Goal: Task Accomplishment & Management: Manage account settings

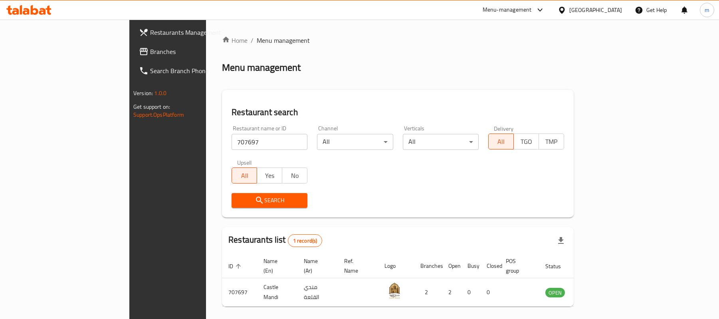
scroll to position [22, 0]
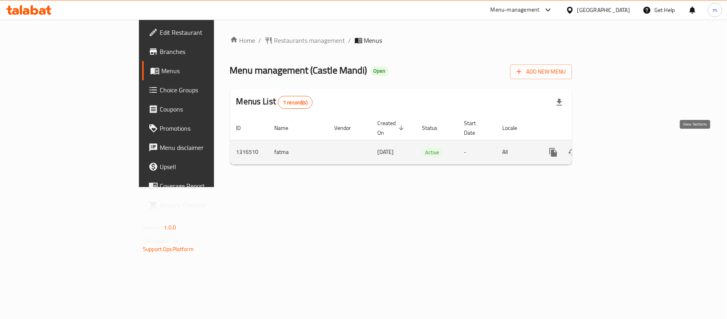
click at [614, 148] on icon "enhanced table" at bounding box center [610, 151] width 7 height 7
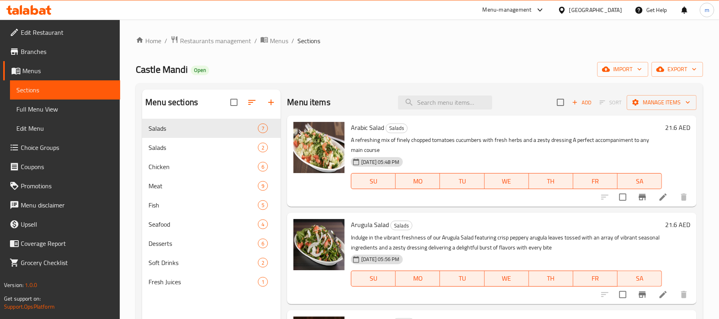
click at [32, 69] on span "Menus" at bounding box center [67, 71] width 91 height 10
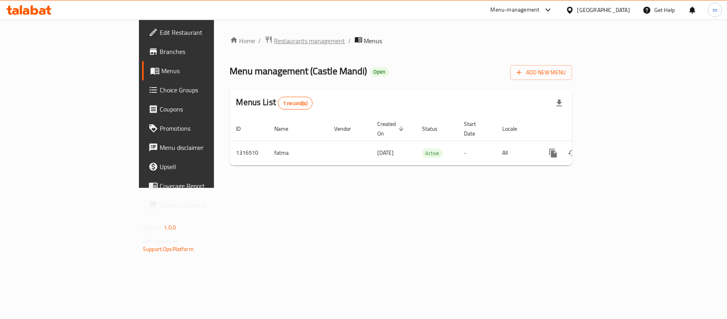
click at [274, 41] on span "Restaurants management" at bounding box center [309, 41] width 71 height 10
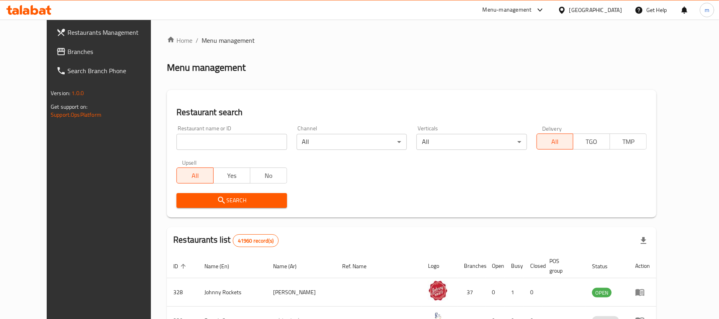
click at [198, 142] on input "search" at bounding box center [231, 142] width 110 height 16
paste input "707697"
type input "707697"
click button "Search" at bounding box center [231, 200] width 110 height 15
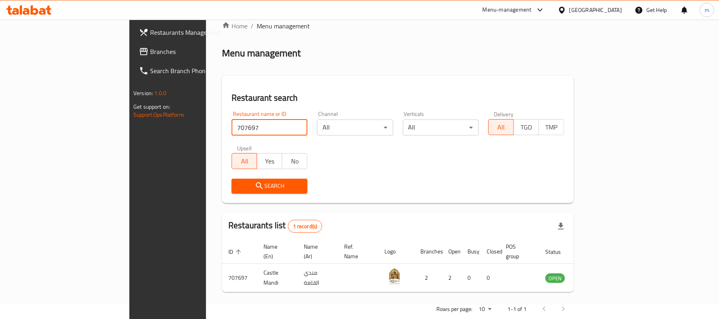
scroll to position [22, 0]
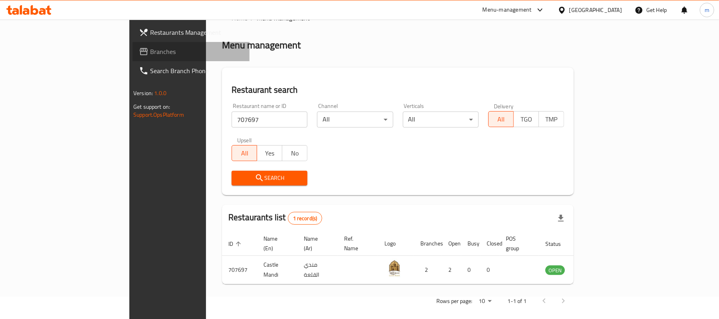
click at [150, 49] on span "Branches" at bounding box center [196, 52] width 93 height 10
click at [232, 122] on input "707697" at bounding box center [270, 119] width 76 height 16
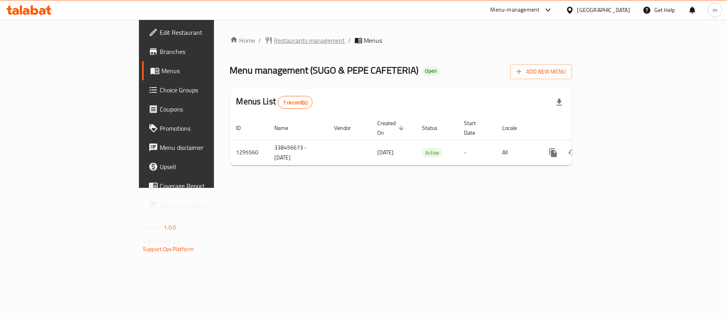
click at [274, 36] on span "Restaurants management" at bounding box center [309, 41] width 71 height 10
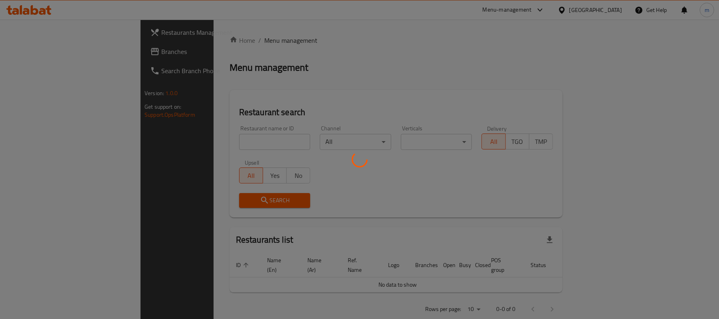
click at [176, 146] on div at bounding box center [359, 159] width 719 height 319
click at [178, 146] on div at bounding box center [359, 159] width 719 height 319
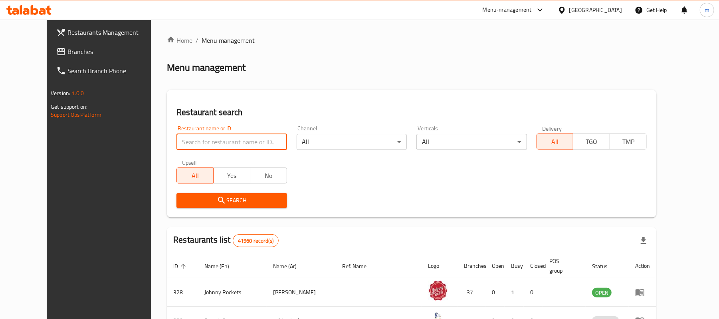
click at [176, 141] on input "search" at bounding box center [231, 142] width 110 height 16
paste input "699698"
type input "699698"
click button "Search" at bounding box center [231, 200] width 110 height 15
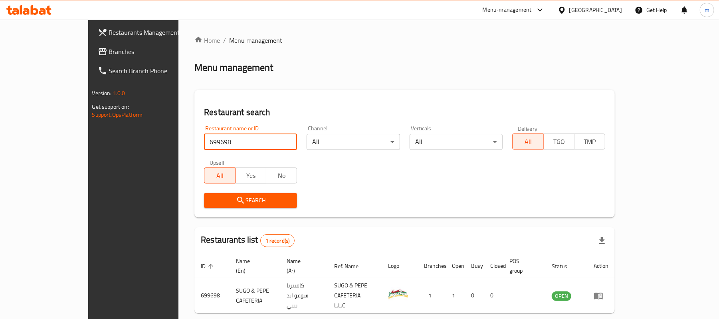
click at [109, 52] on span "Branches" at bounding box center [155, 52] width 93 height 10
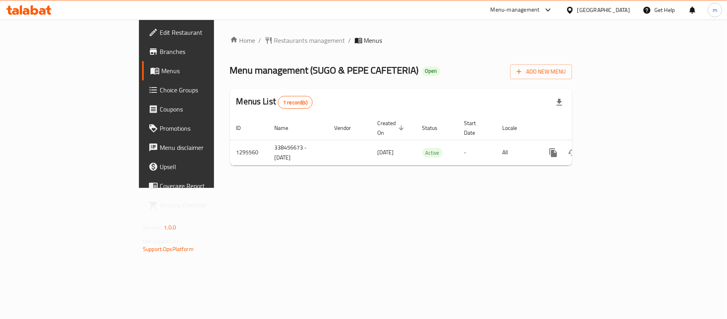
click at [142, 77] on link "Menus" at bounding box center [201, 70] width 118 height 19
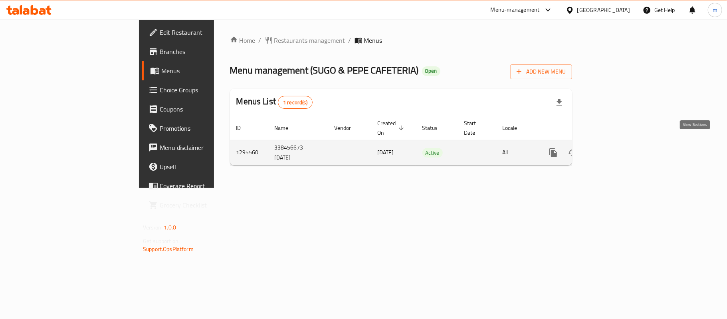
click at [615, 148] on icon "enhanced table" at bounding box center [611, 153] width 10 height 10
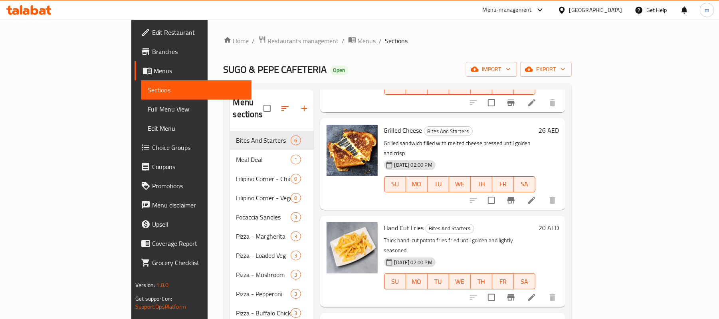
click at [152, 148] on span "Choice Groups" at bounding box center [198, 147] width 93 height 10
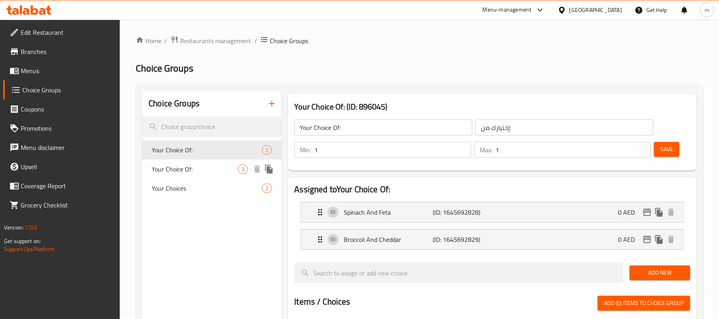
click at [189, 174] on span "Your Choice Of:" at bounding box center [195, 169] width 86 height 10
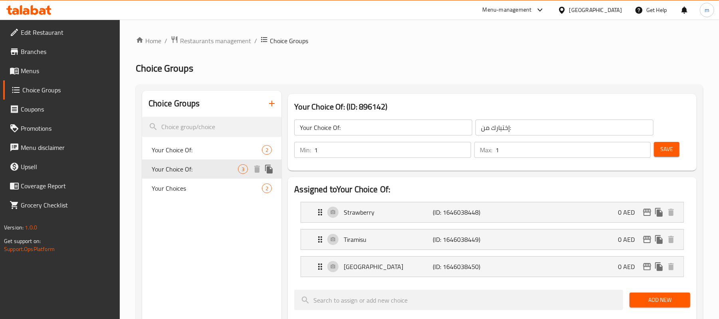
type input "Your Choice Of:"
type input "إختيارك من:"
click at [198, 190] on span "Your Choices" at bounding box center [195, 188] width 86 height 10
type input "Your Choices"
type input "اختياراتك"
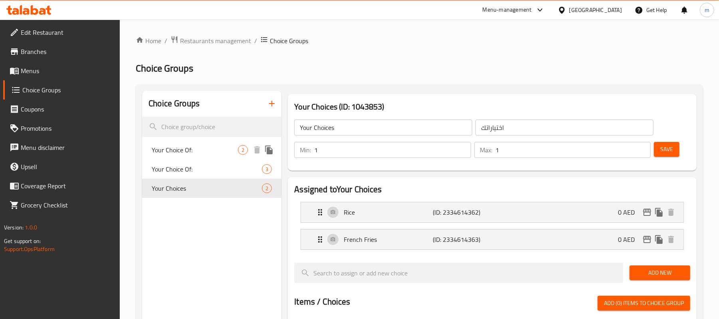
click at [189, 142] on div "Your Choice Of: 2" at bounding box center [211, 149] width 139 height 19
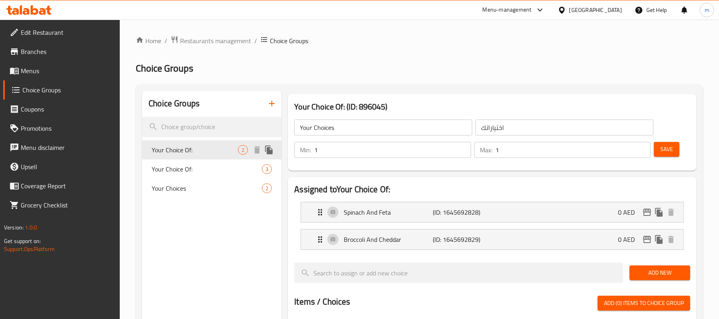
type input "Your Choice Of:"
type input "إختيارك من:"
click at [192, 125] on input "search" at bounding box center [211, 127] width 139 height 20
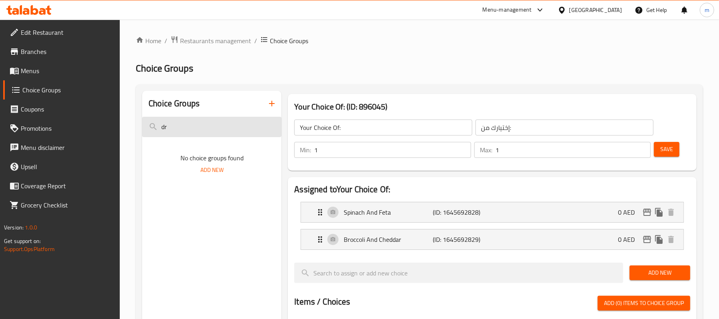
type input "d"
